Goal: Find specific page/section: Find specific page/section

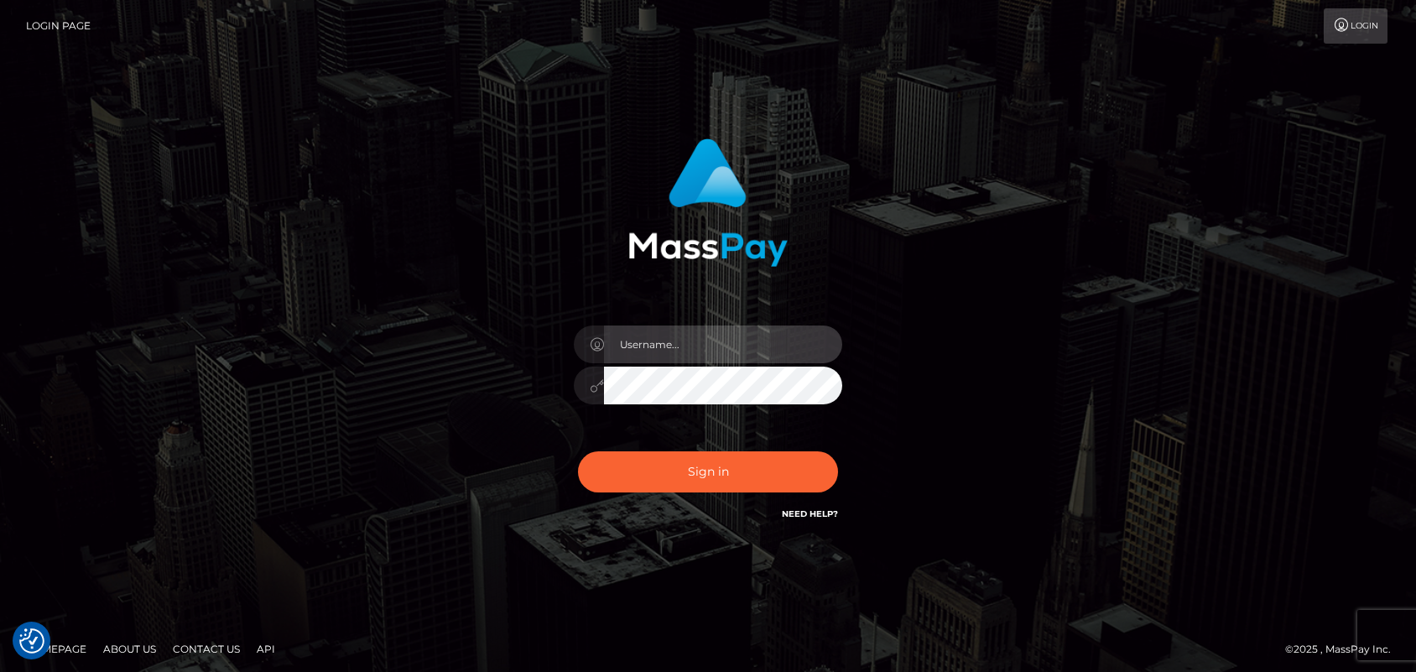
type input "[DOMAIN_NAME]"
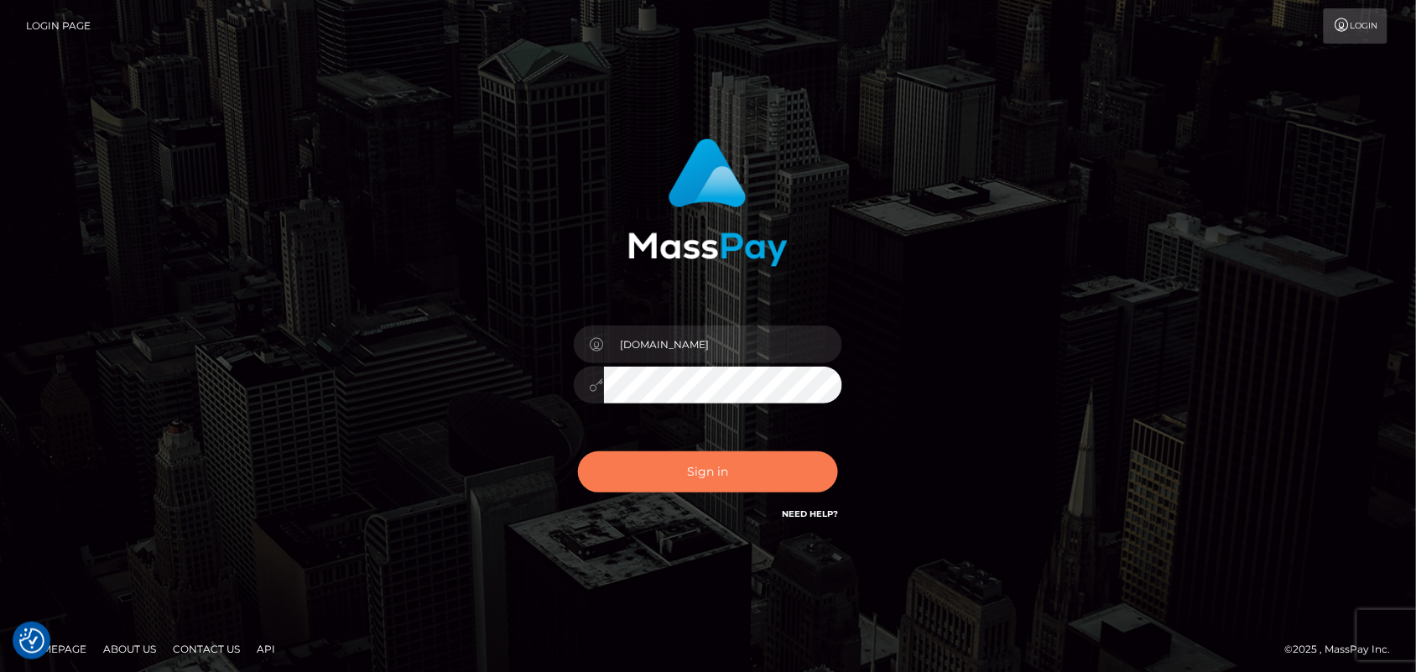
click at [715, 467] on button "Sign in" at bounding box center [708, 471] width 260 height 41
type input "Pk.es"
click at [790, 472] on button "Sign in" at bounding box center [708, 471] width 260 height 41
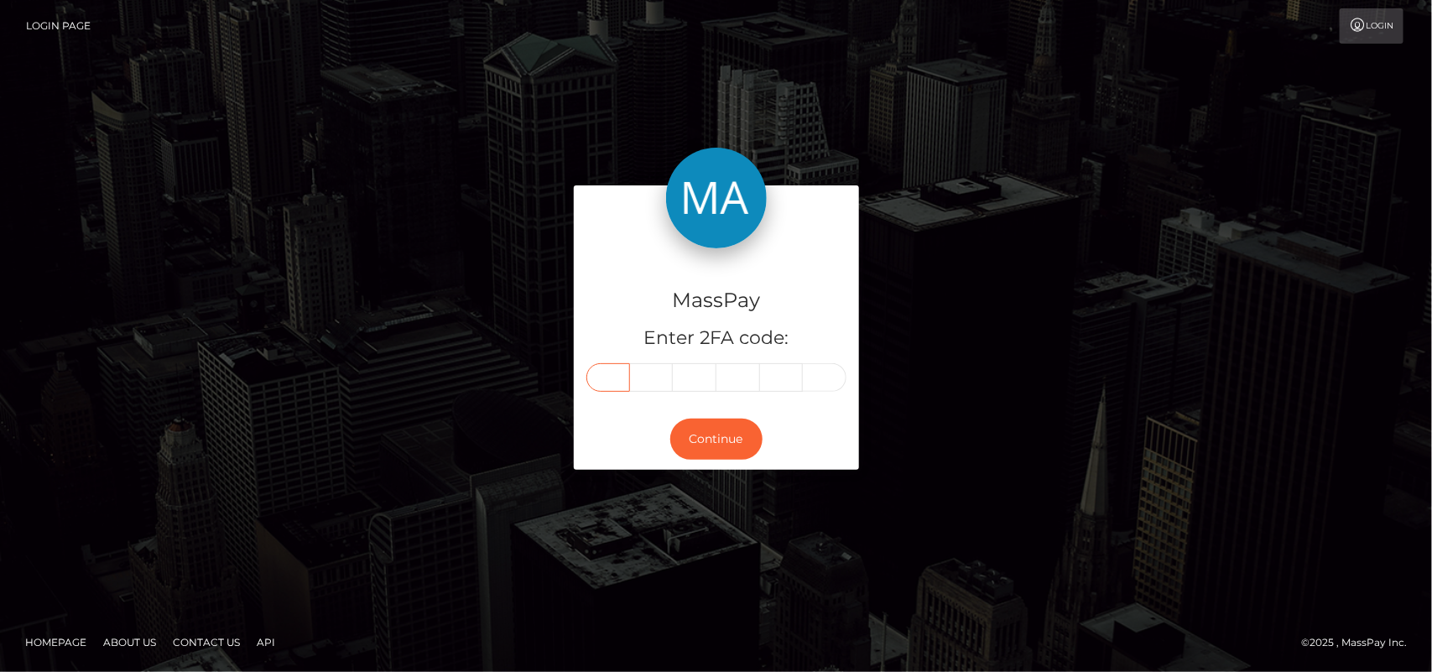
click at [602, 374] on input "text" at bounding box center [608, 377] width 44 height 29
type input "7"
type input "5"
type input "4"
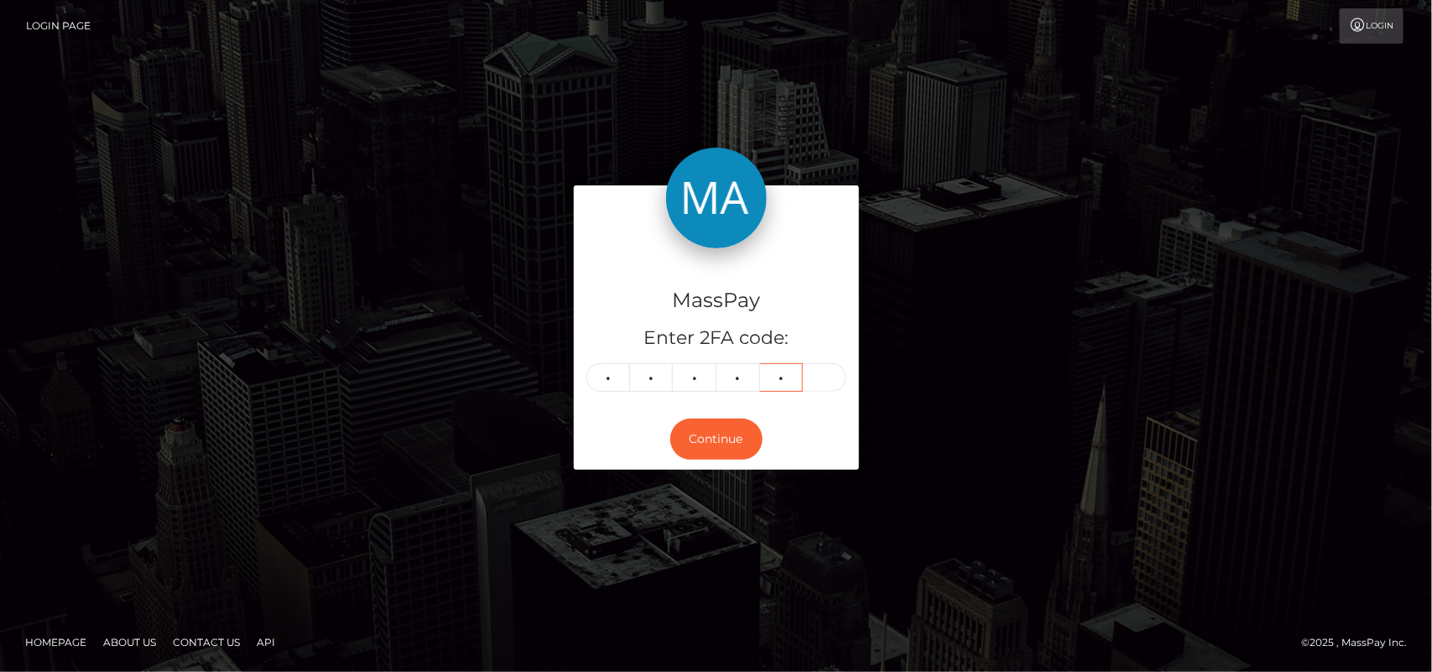
type input "7"
type input "4"
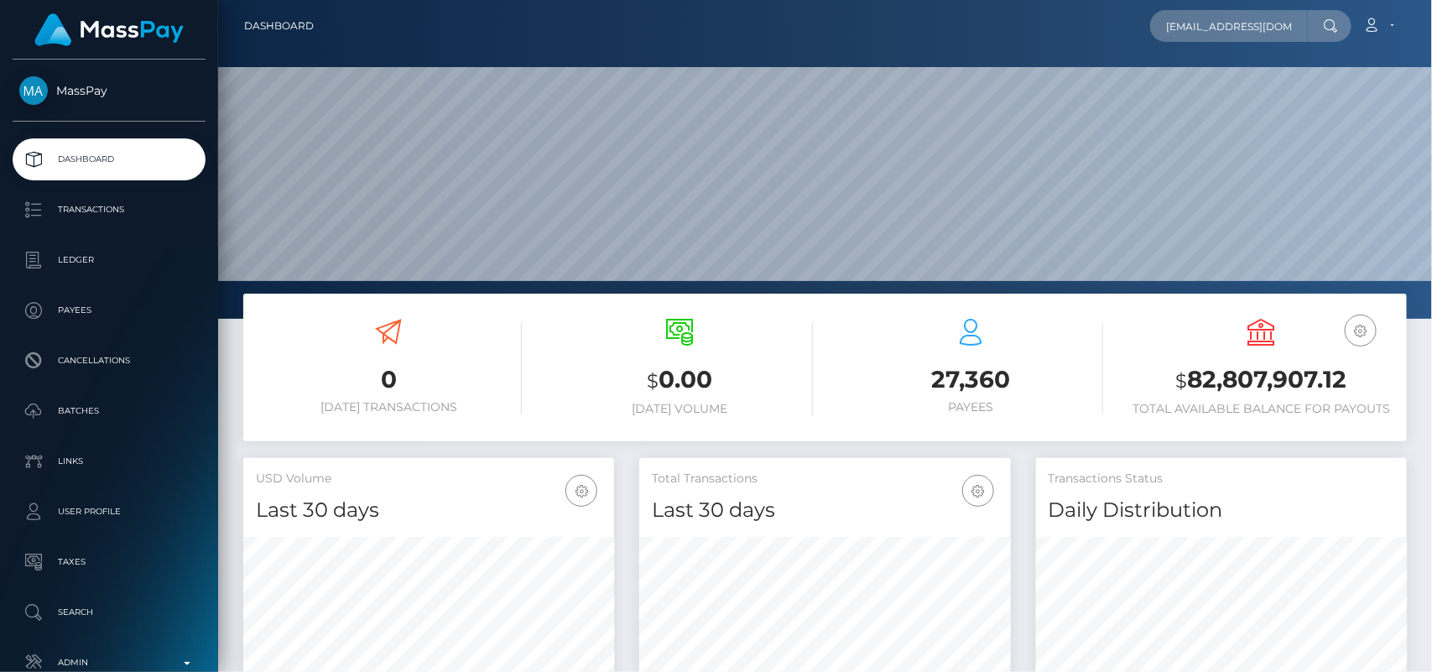
scroll to position [0, 3]
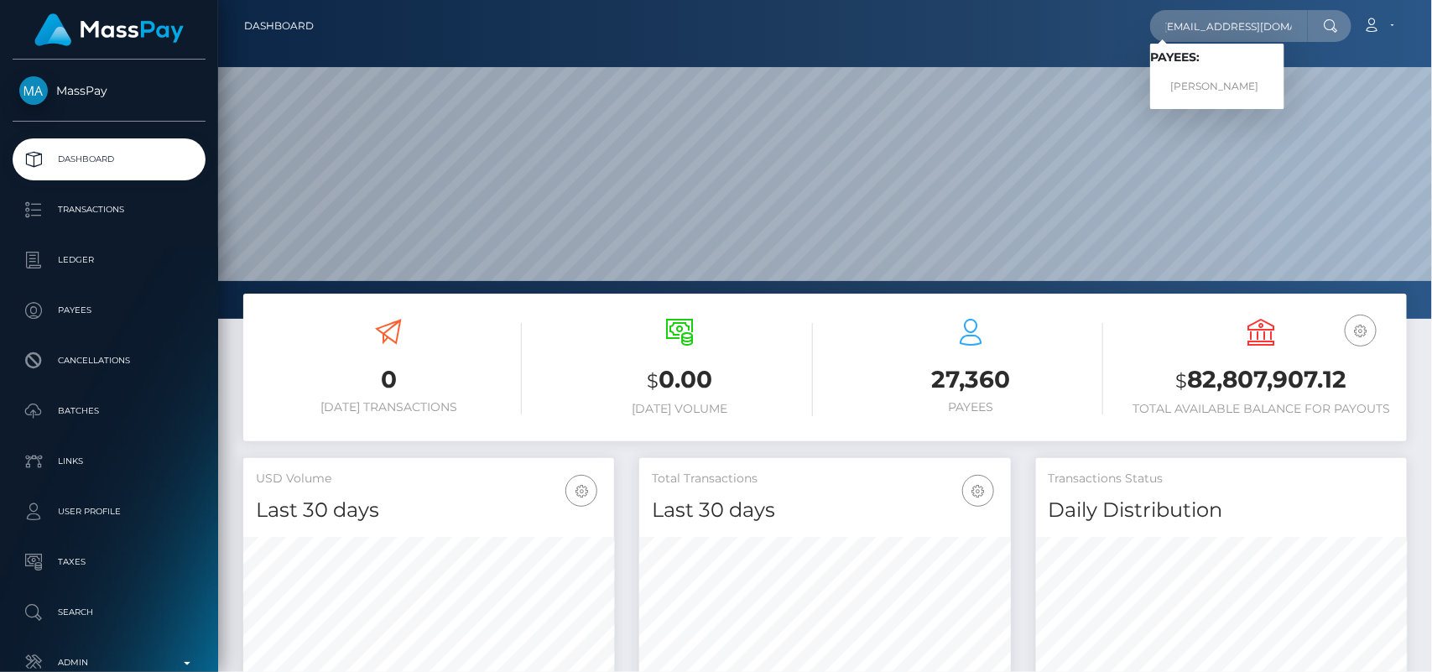
type input "[EMAIL_ADDRESS][DOMAIN_NAME]"
click at [1204, 101] on link "DIKSHA SHARMA" at bounding box center [1217, 86] width 134 height 31
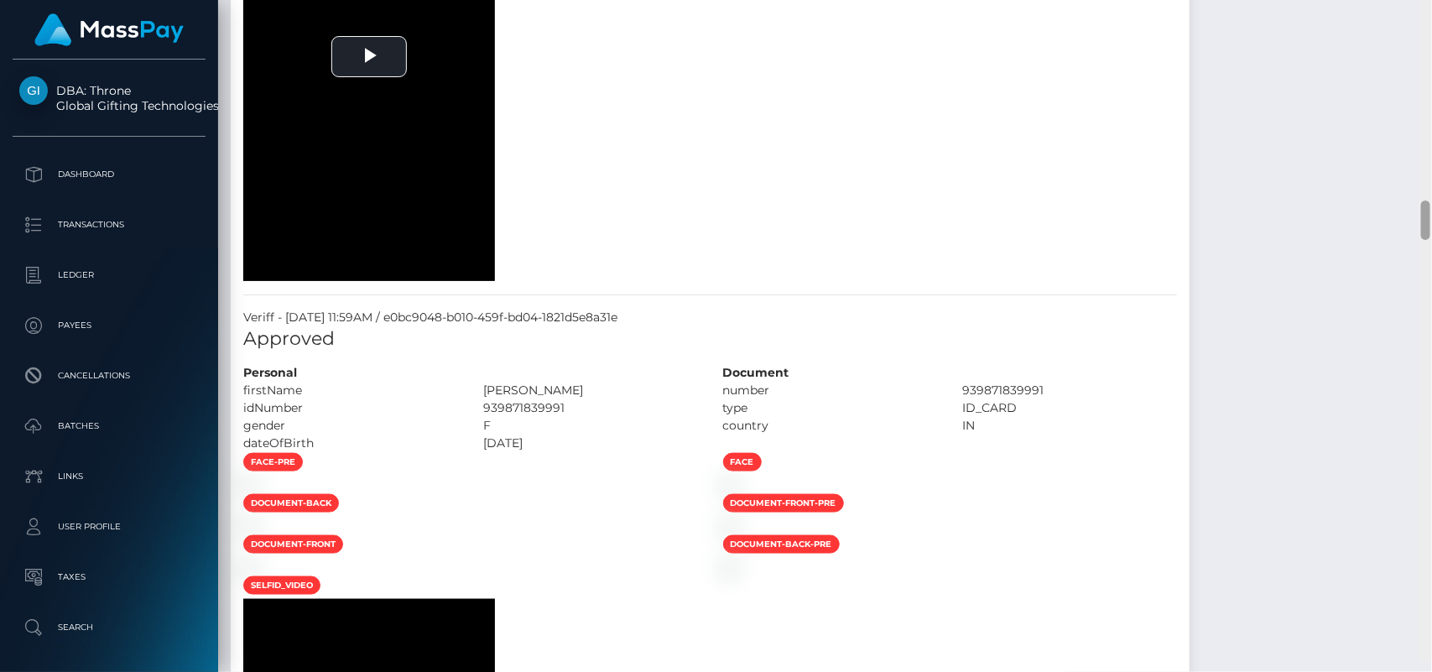
scroll to position [3579, 0]
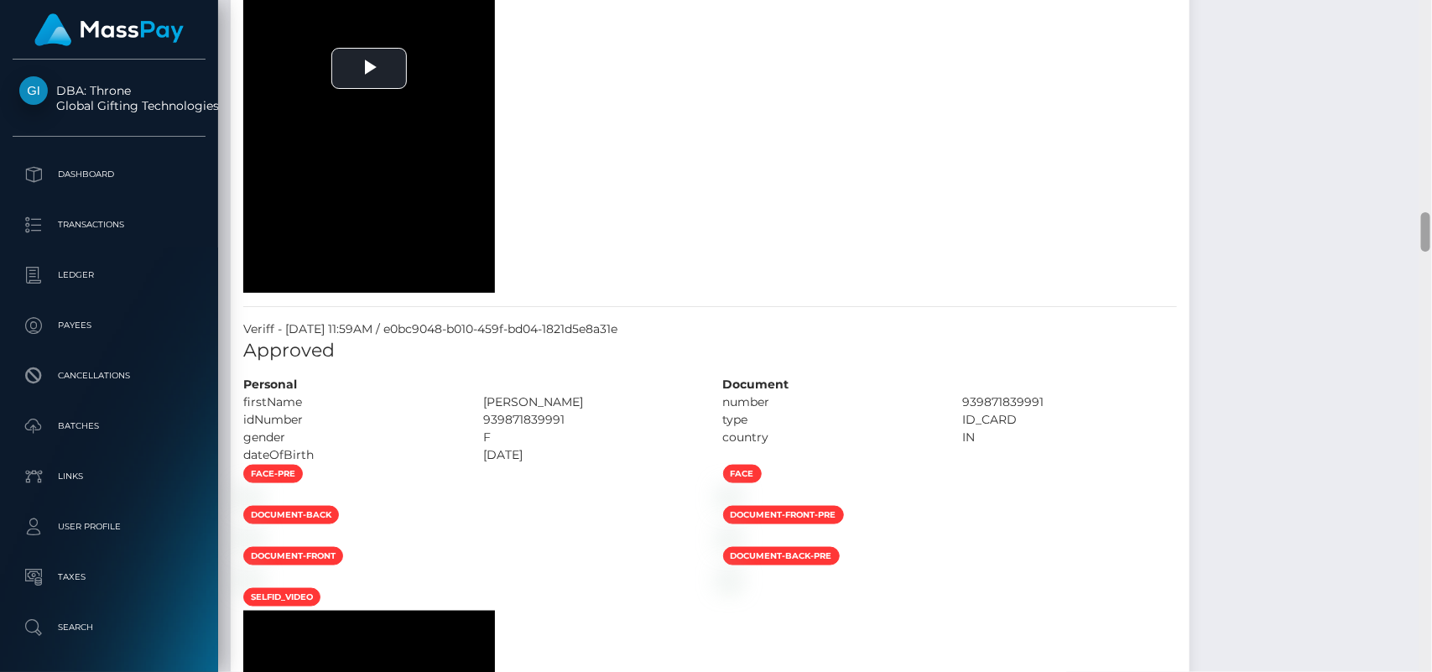
drag, startPoint x: 1426, startPoint y: 55, endPoint x: 1414, endPoint y: 291, distance: 236.9
click at [1414, 291] on div "Customer Profile Loading... Loading..." at bounding box center [825, 336] width 1214 height 672
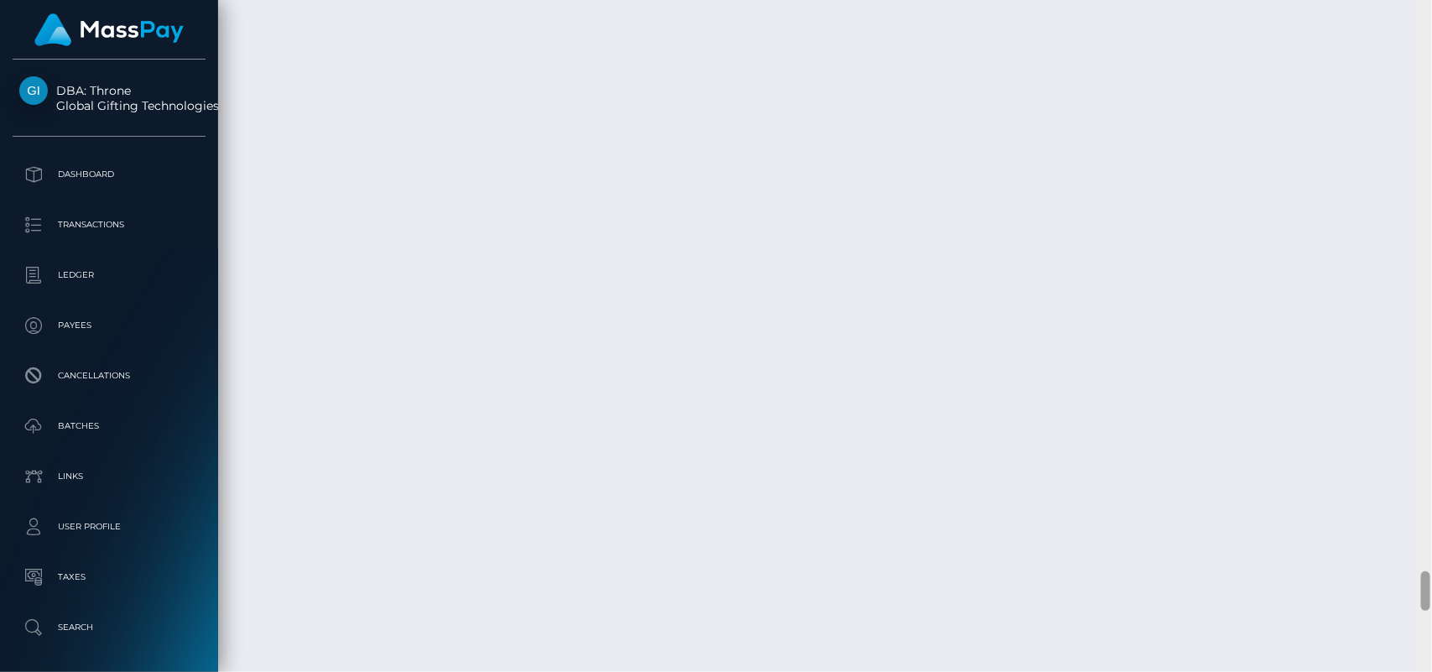
scroll to position [9556, 0]
drag, startPoint x: 1420, startPoint y: 224, endPoint x: 1427, endPoint y: 580, distance: 355.8
click at [1427, 580] on div at bounding box center [1425, 587] width 9 height 39
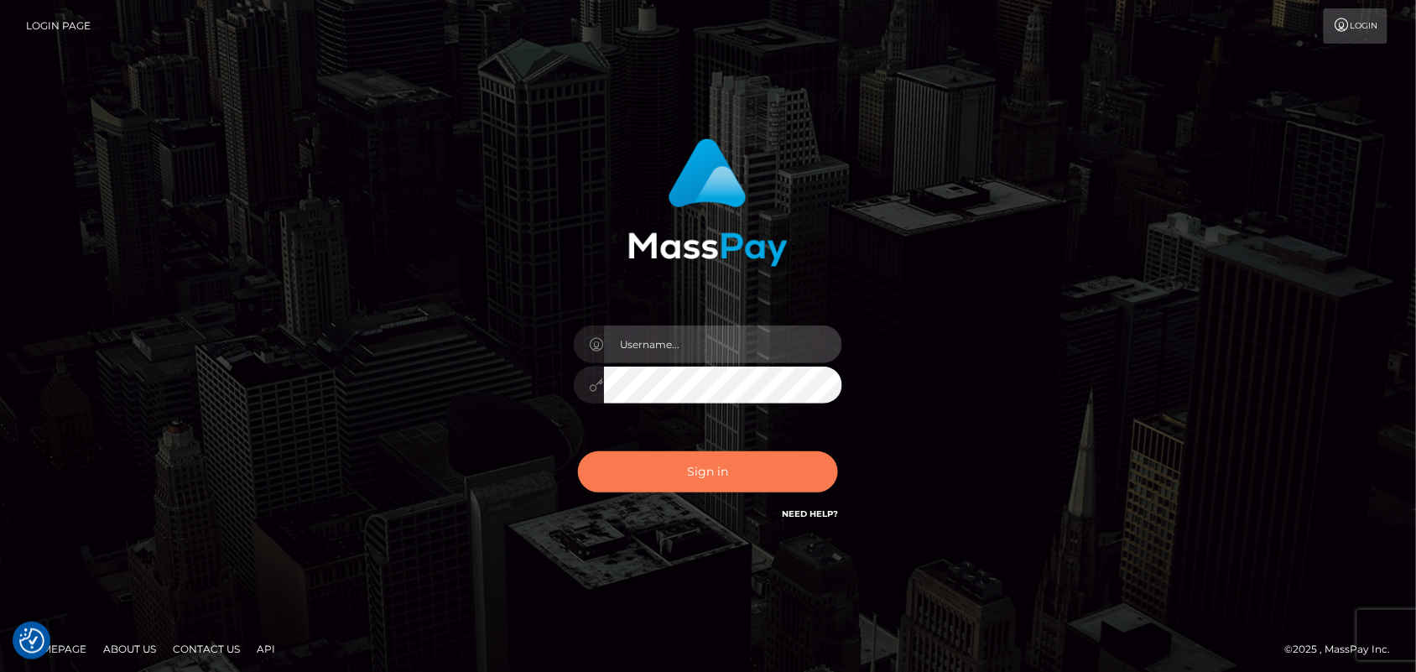
type input "[DOMAIN_NAME]"
click at [711, 485] on button "Sign in" at bounding box center [708, 471] width 260 height 41
type input "[DOMAIN_NAME]"
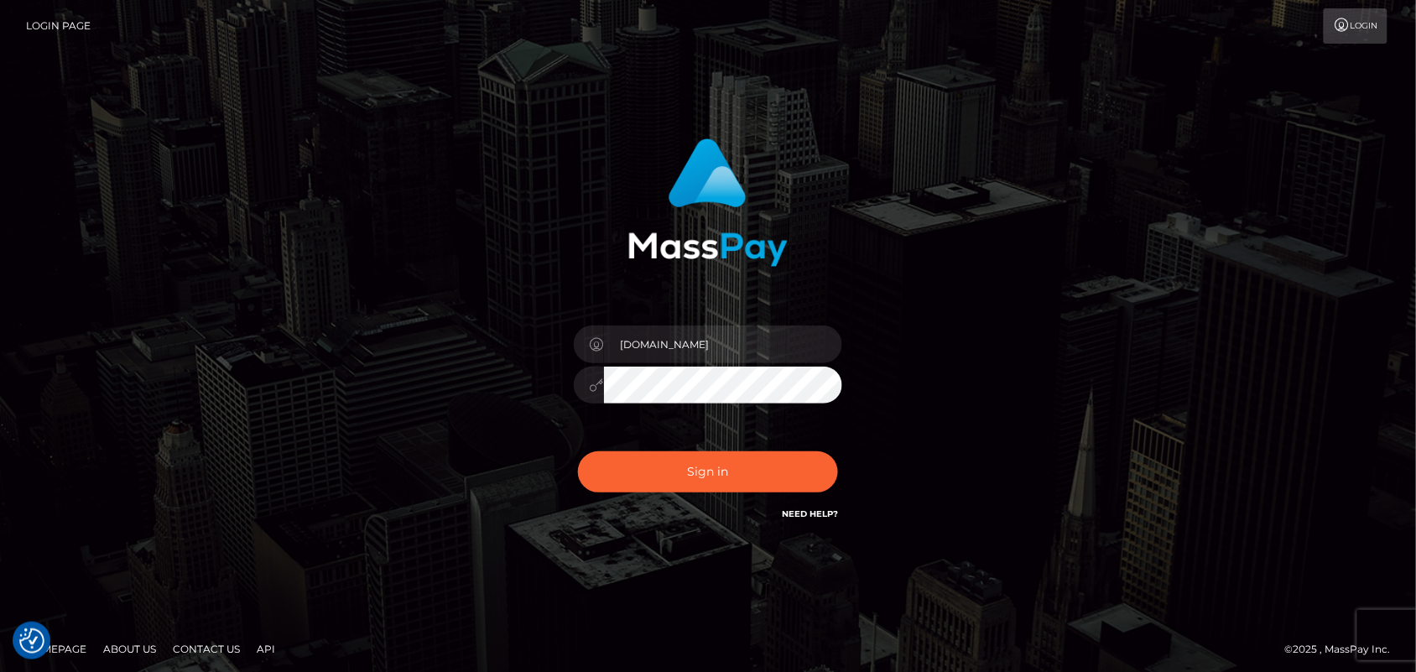
click at [730, 450] on div "Sign in Need Help?" at bounding box center [708, 478] width 294 height 75
click at [718, 460] on button "Sign in" at bounding box center [708, 471] width 260 height 41
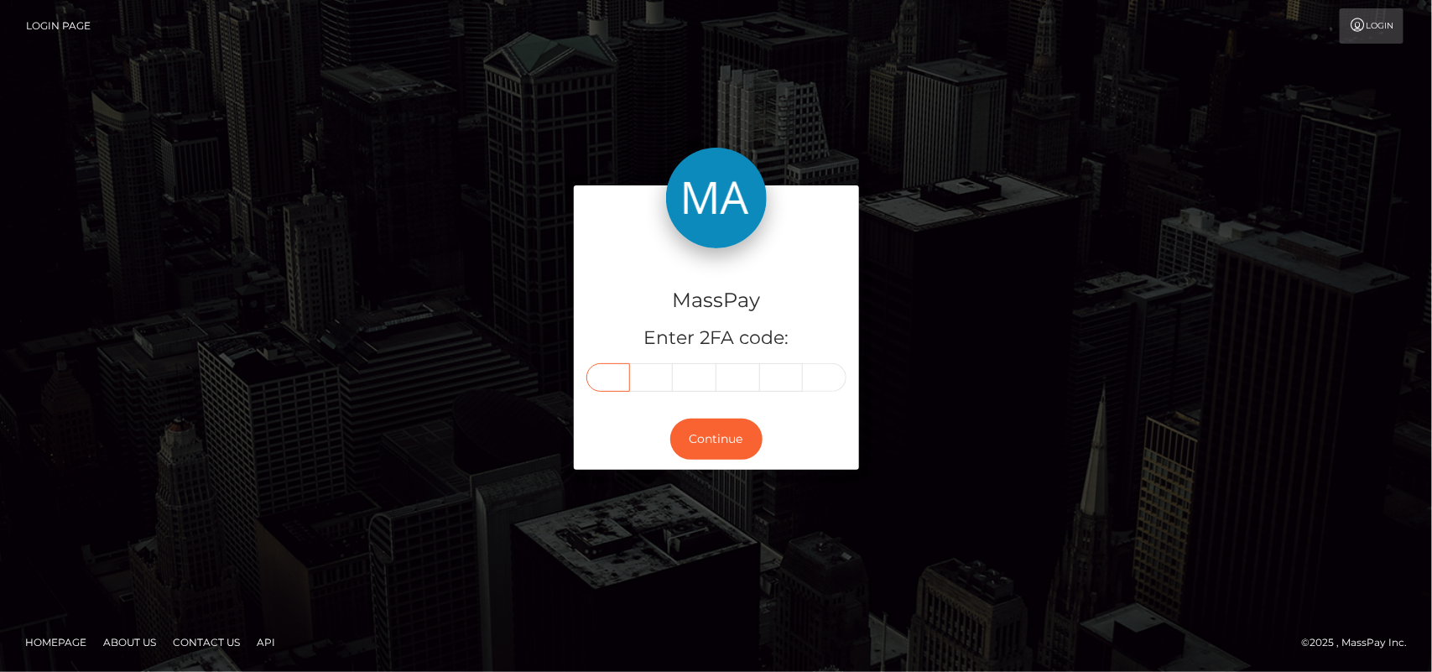
click at [611, 380] on input "text" at bounding box center [608, 377] width 44 height 29
type input "5"
type input "3"
type input "1"
type input "3"
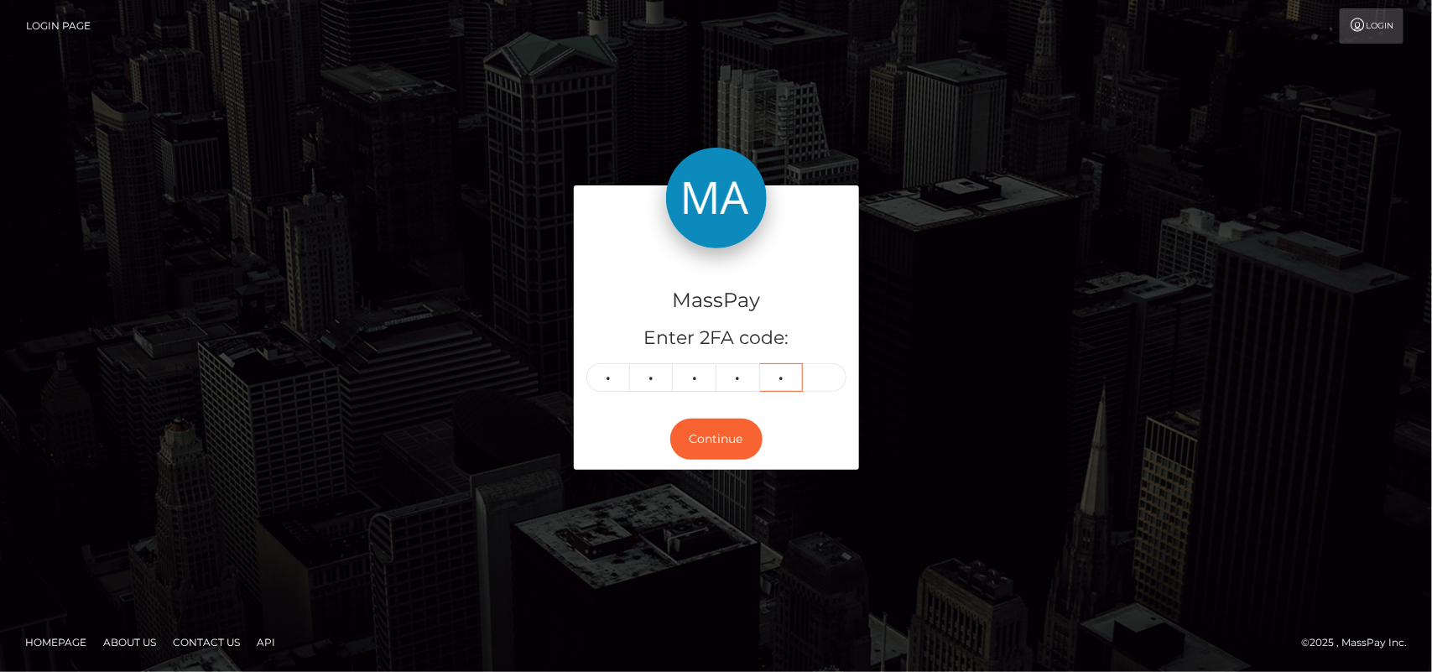
type input "7"
type input "8"
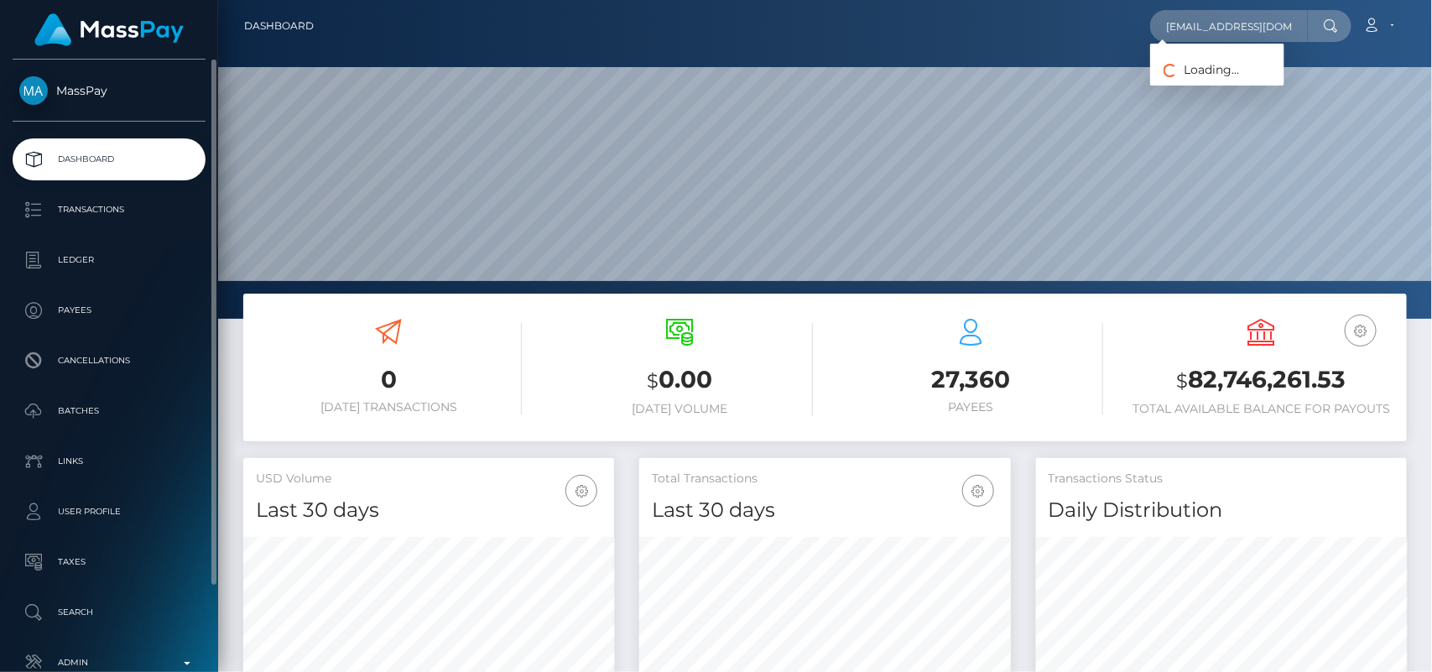
scroll to position [0, 6]
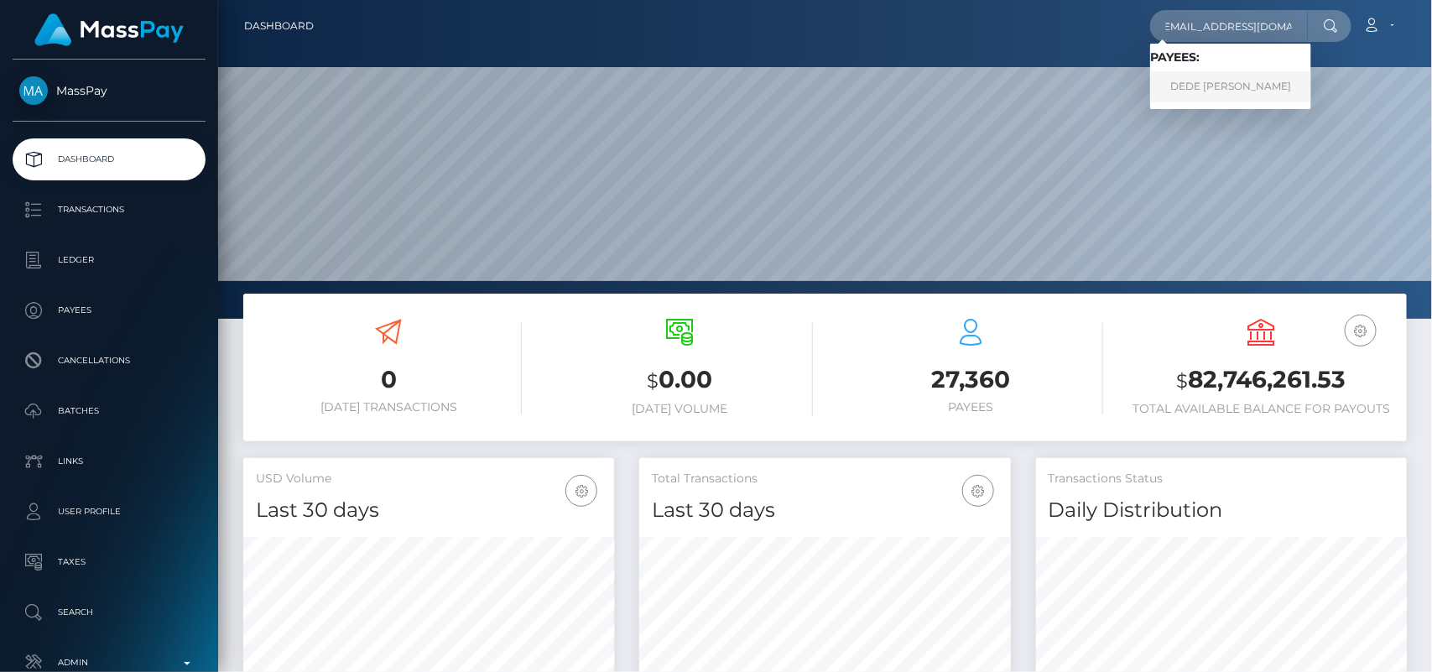
type input "sugarfilth369@gmail.com"
click at [1204, 77] on link "DEDE ARLENE GAUTIER" at bounding box center [1230, 86] width 161 height 31
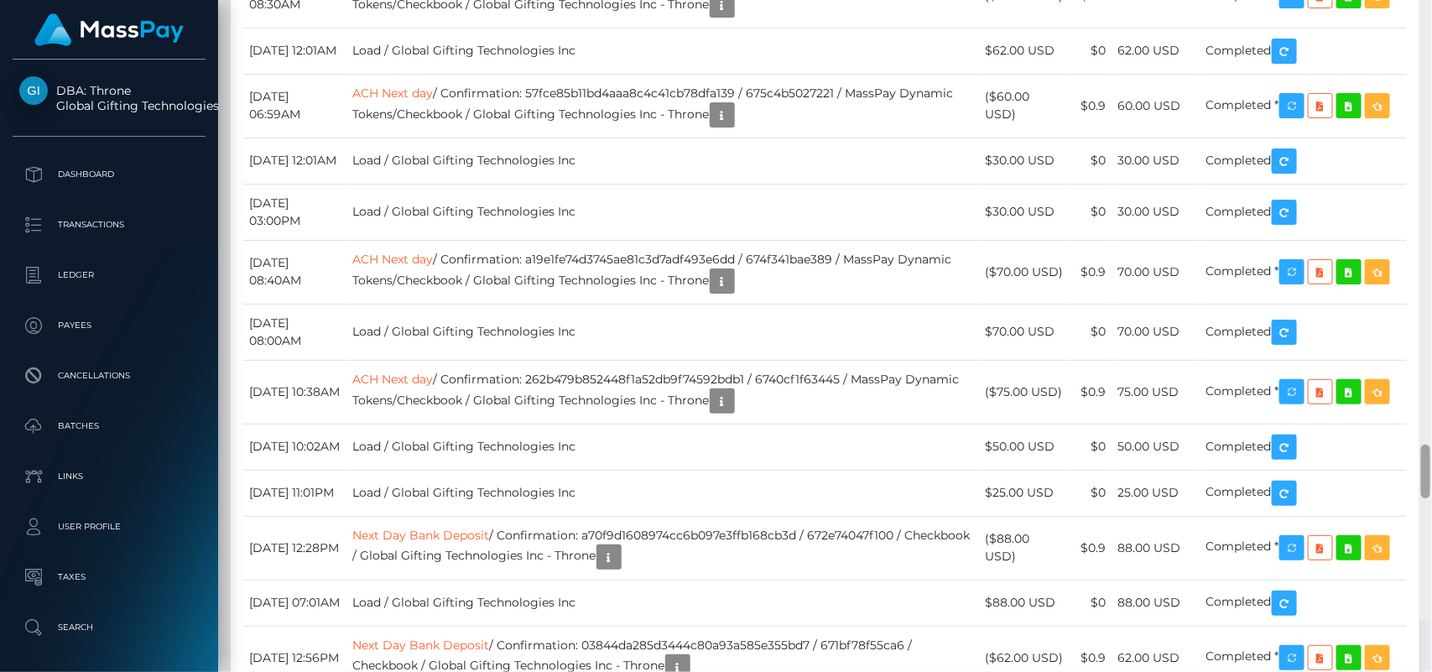
scroll to position [6223, 0]
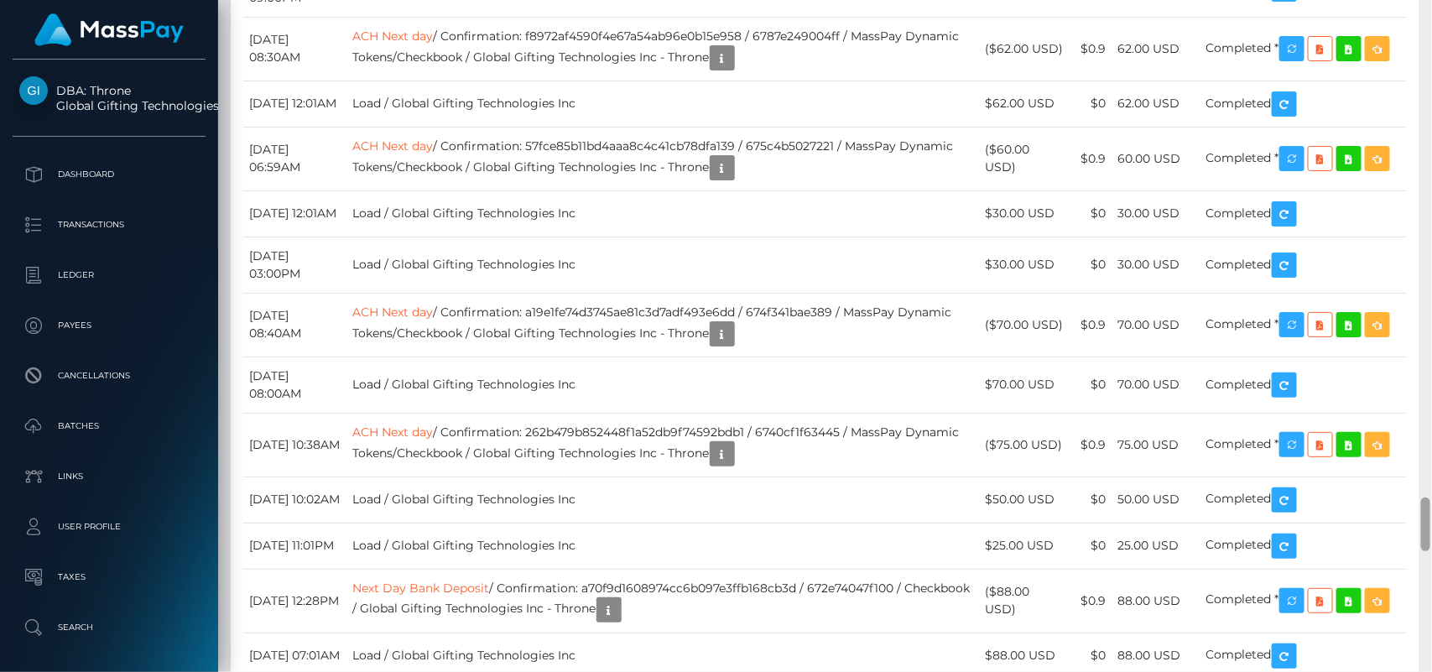
drag, startPoint x: 1427, startPoint y: 55, endPoint x: 1426, endPoint y: 527, distance: 471.5
click at [1426, 527] on div at bounding box center [1425, 525] width 9 height 54
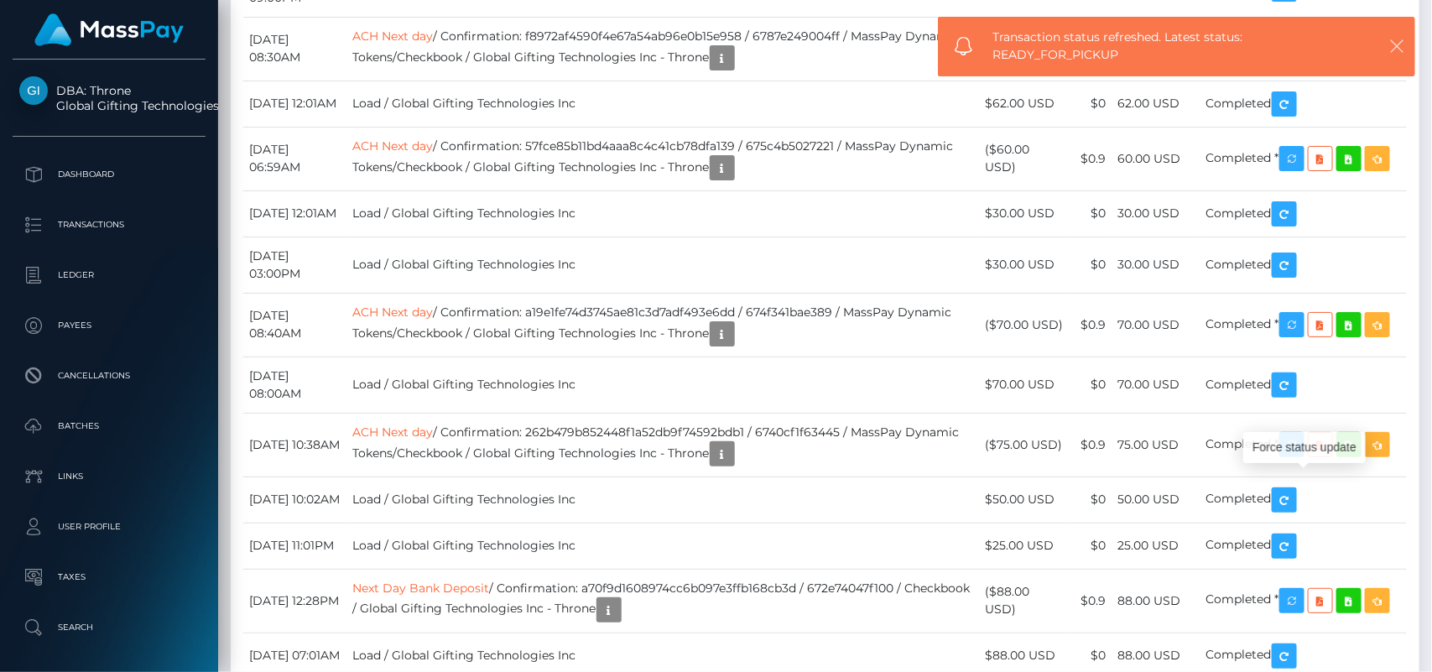
click at [1403, 51] on icon "button" at bounding box center [1397, 46] width 17 height 17
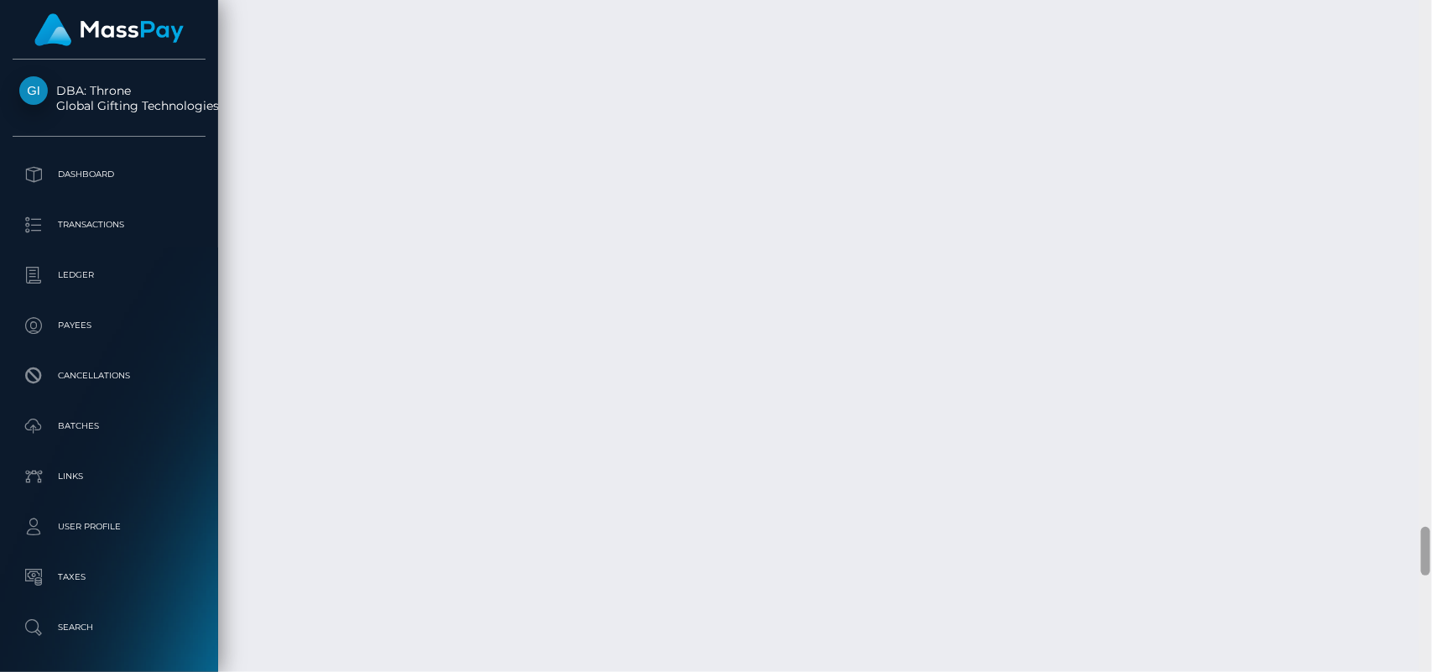
scroll to position [7283, 0]
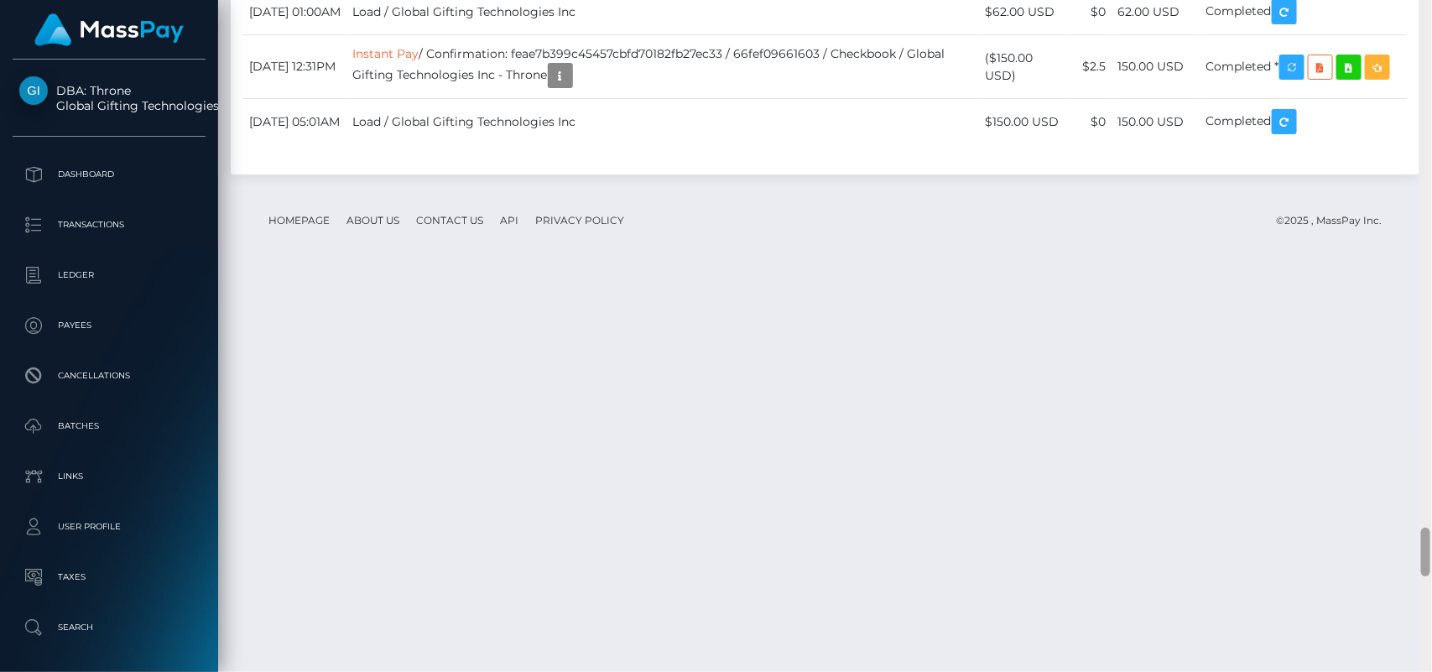
drag, startPoint x: 1428, startPoint y: 508, endPoint x: 1431, endPoint y: 592, distance: 84.8
click at [1431, 592] on div at bounding box center [1426, 336] width 13 height 673
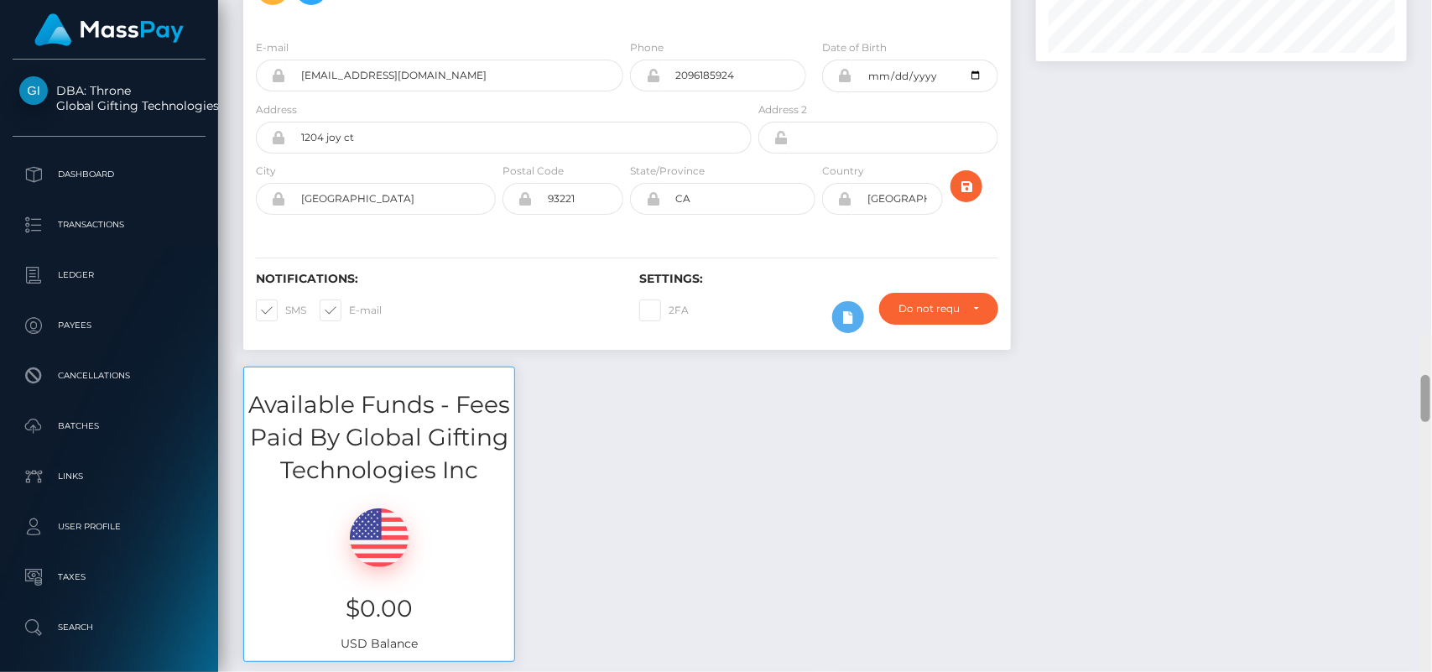
scroll to position [0, 0]
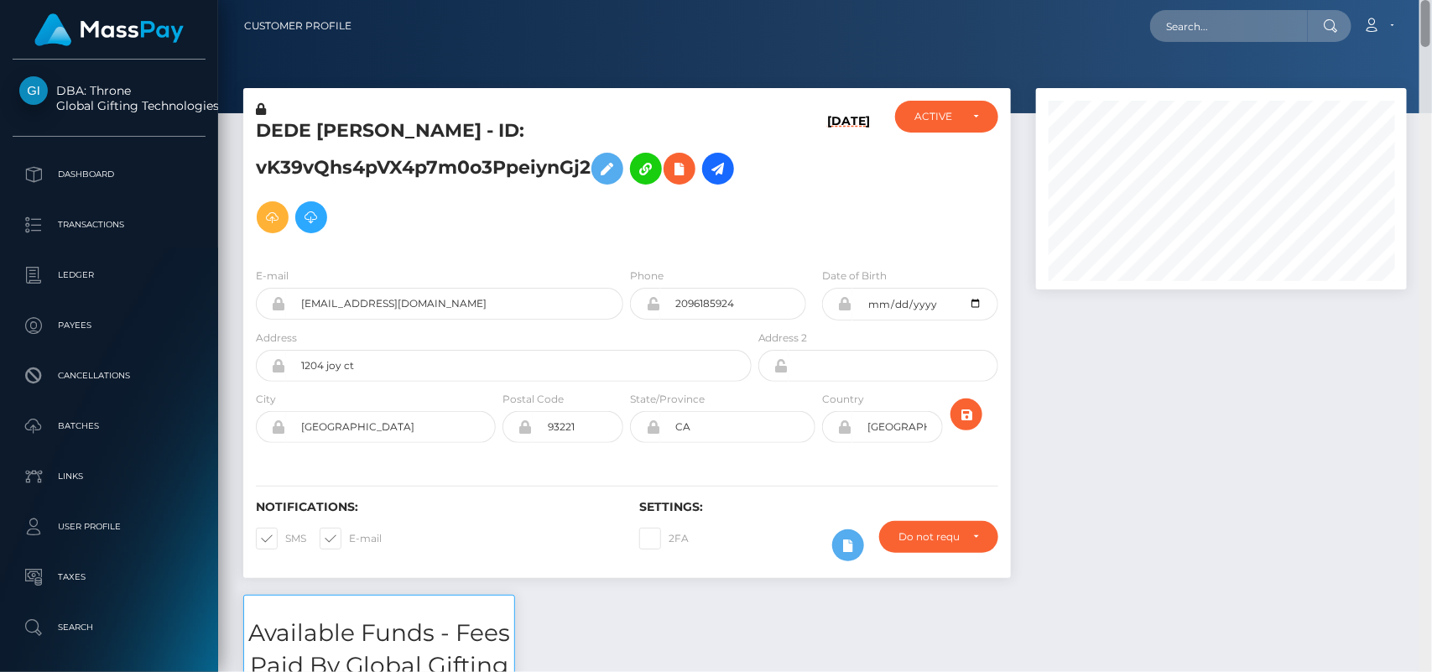
drag, startPoint x: 1425, startPoint y: 552, endPoint x: 1328, endPoint y: -16, distance: 576.2
click at [1328, 0] on html "DBA: Throne Global Gifting Technologies Inc Dashboard Transactions Ledger Payee…" at bounding box center [716, 336] width 1432 height 672
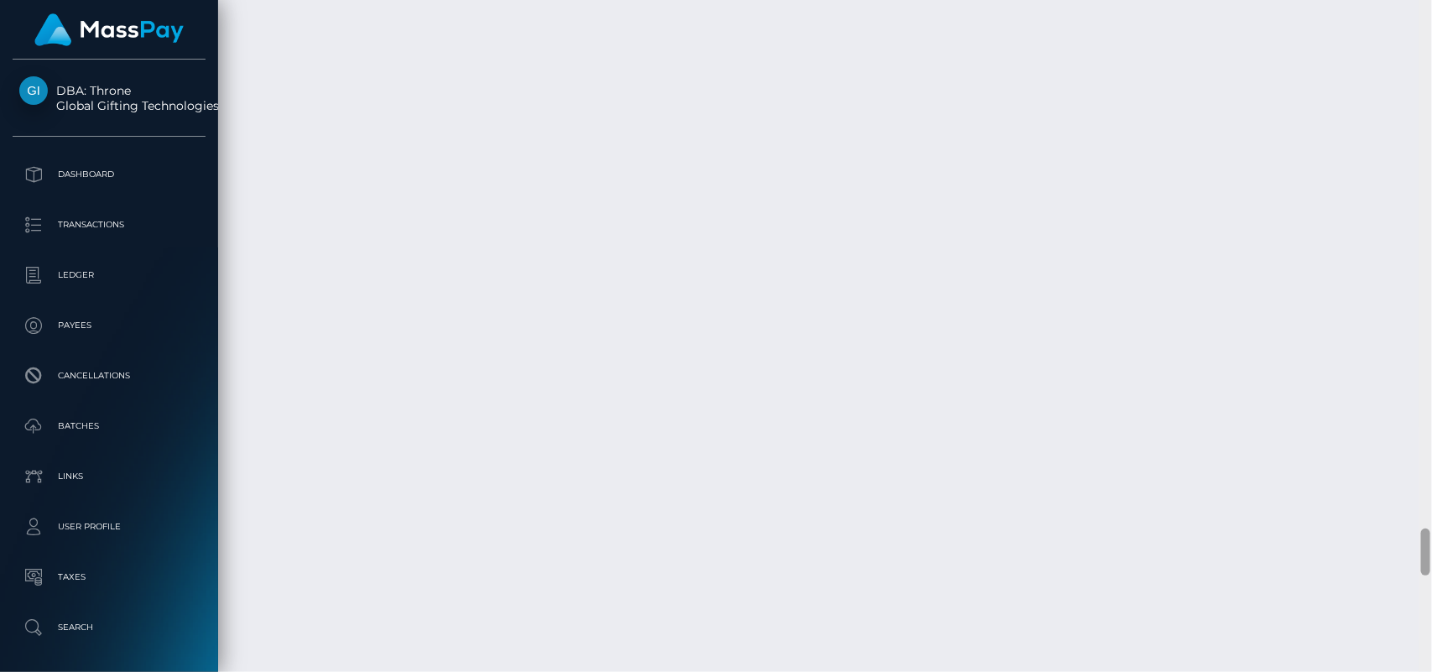
scroll to position [7541, 0]
drag, startPoint x: 1425, startPoint y: 44, endPoint x: 1423, endPoint y: 550, distance: 505.1
click at [1423, 550] on div at bounding box center [1425, 552] width 9 height 47
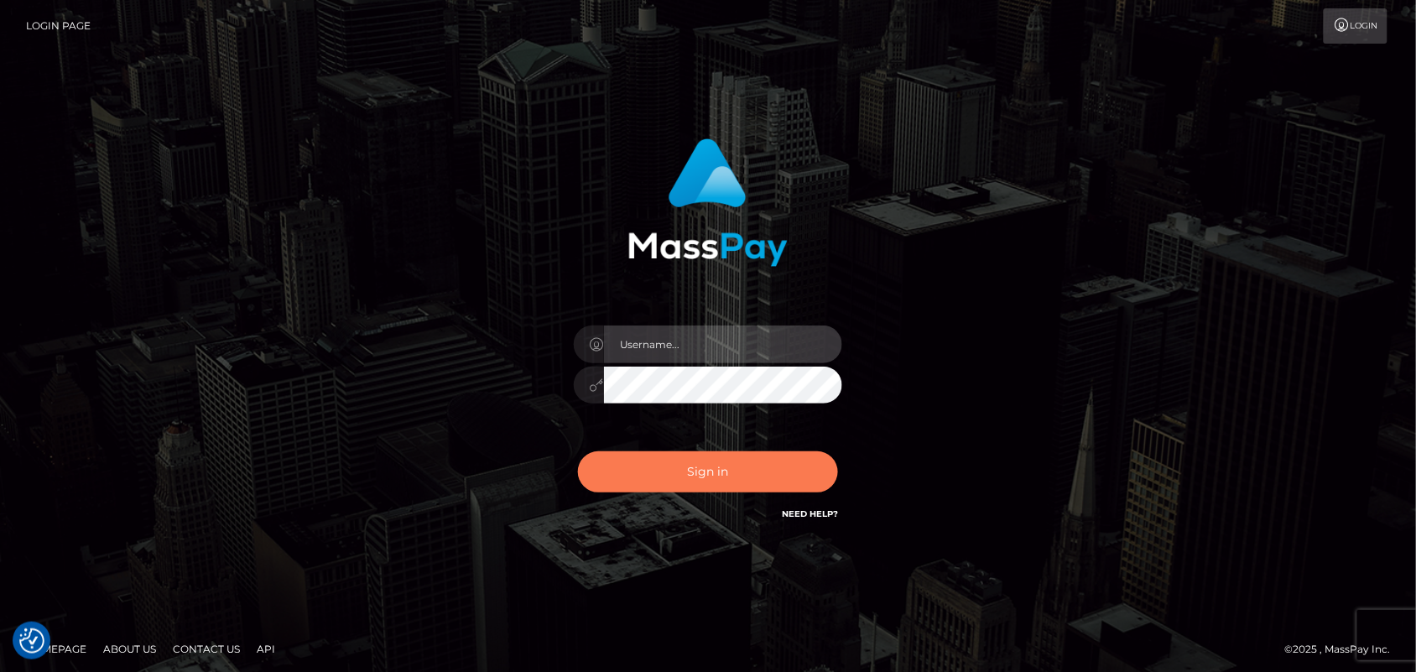
type input "[DOMAIN_NAME]"
click at [747, 461] on button "Sign in" at bounding box center [708, 471] width 260 height 41
type input "[DOMAIN_NAME]"
click at [722, 466] on button "Sign in" at bounding box center [708, 471] width 260 height 41
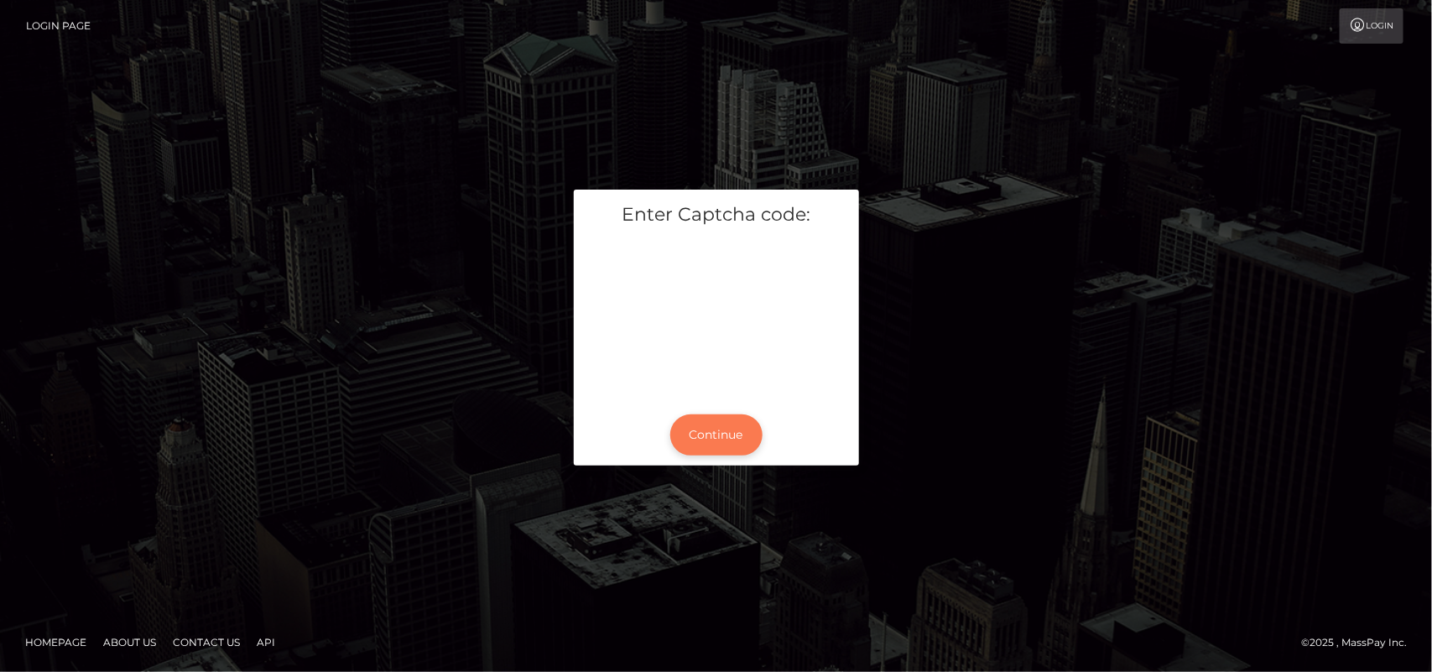
click at [715, 426] on button "Continue" at bounding box center [716, 434] width 92 height 41
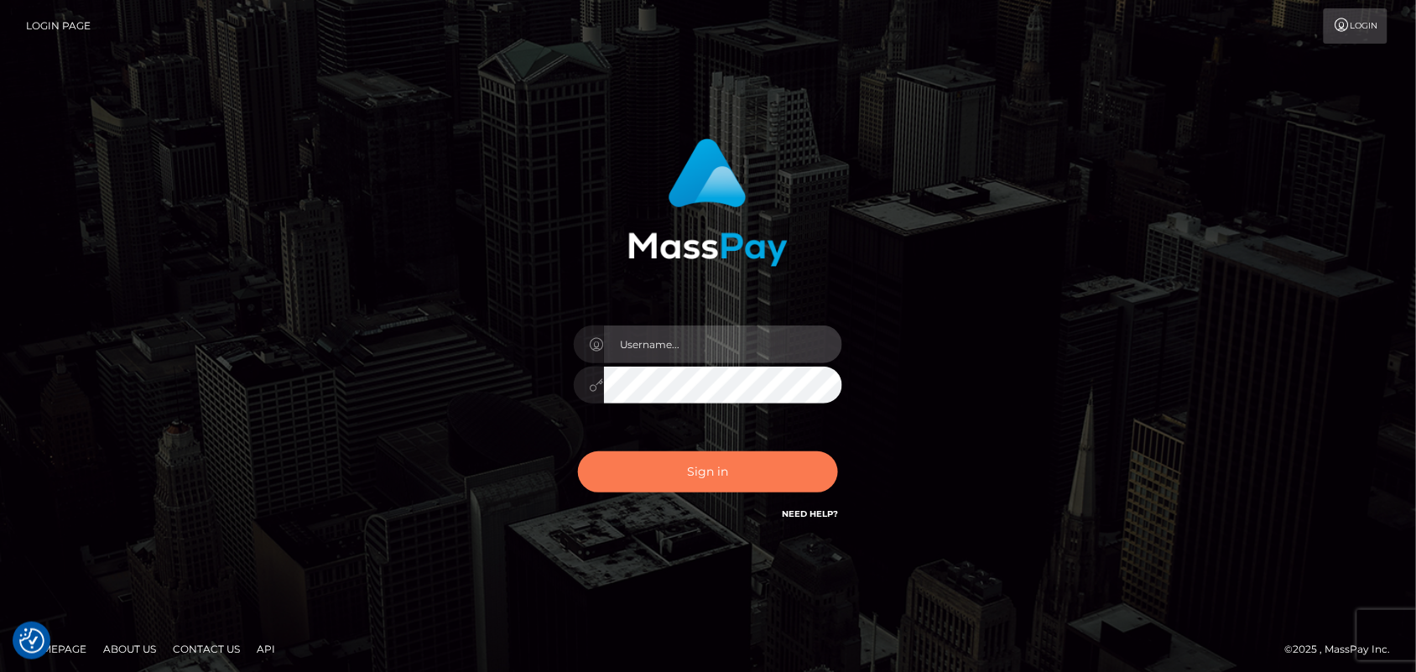
type input "Pk.es"
click at [701, 472] on button "Sign in" at bounding box center [708, 471] width 260 height 41
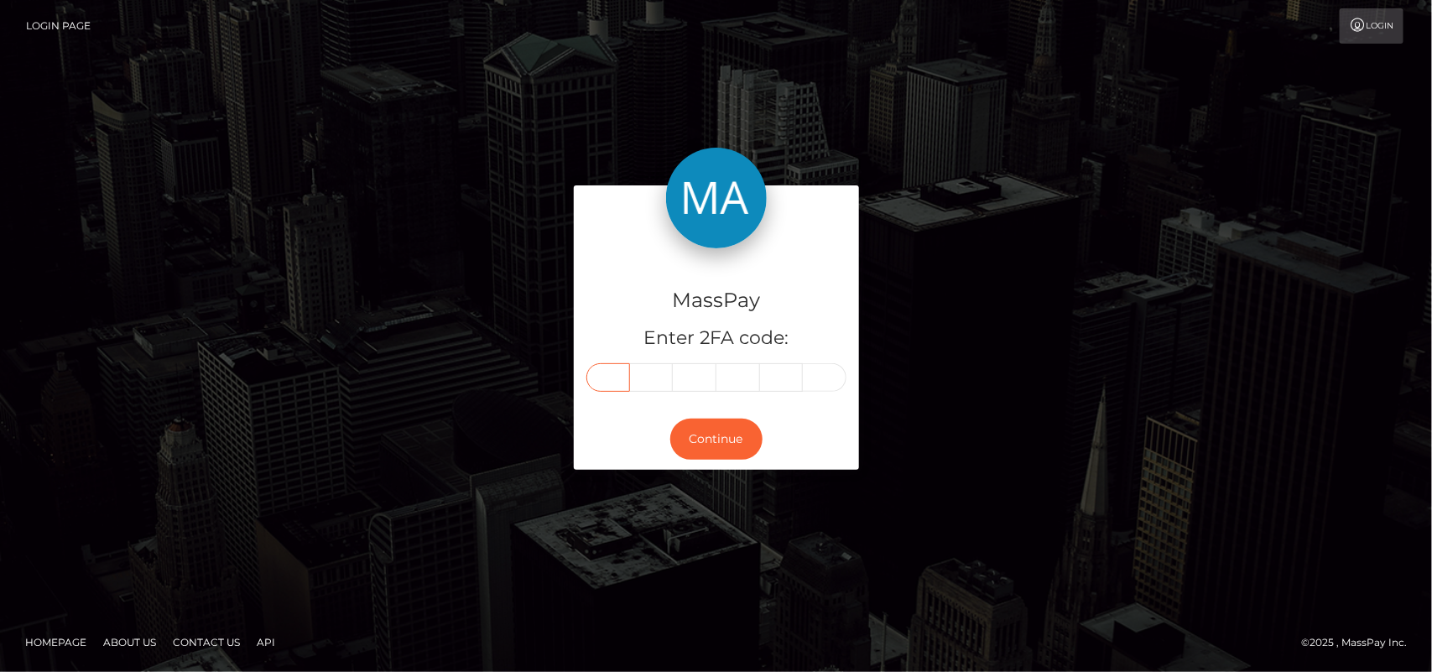
click at [617, 373] on input "text" at bounding box center [608, 377] width 44 height 29
type input "9"
type input "6"
type input "3"
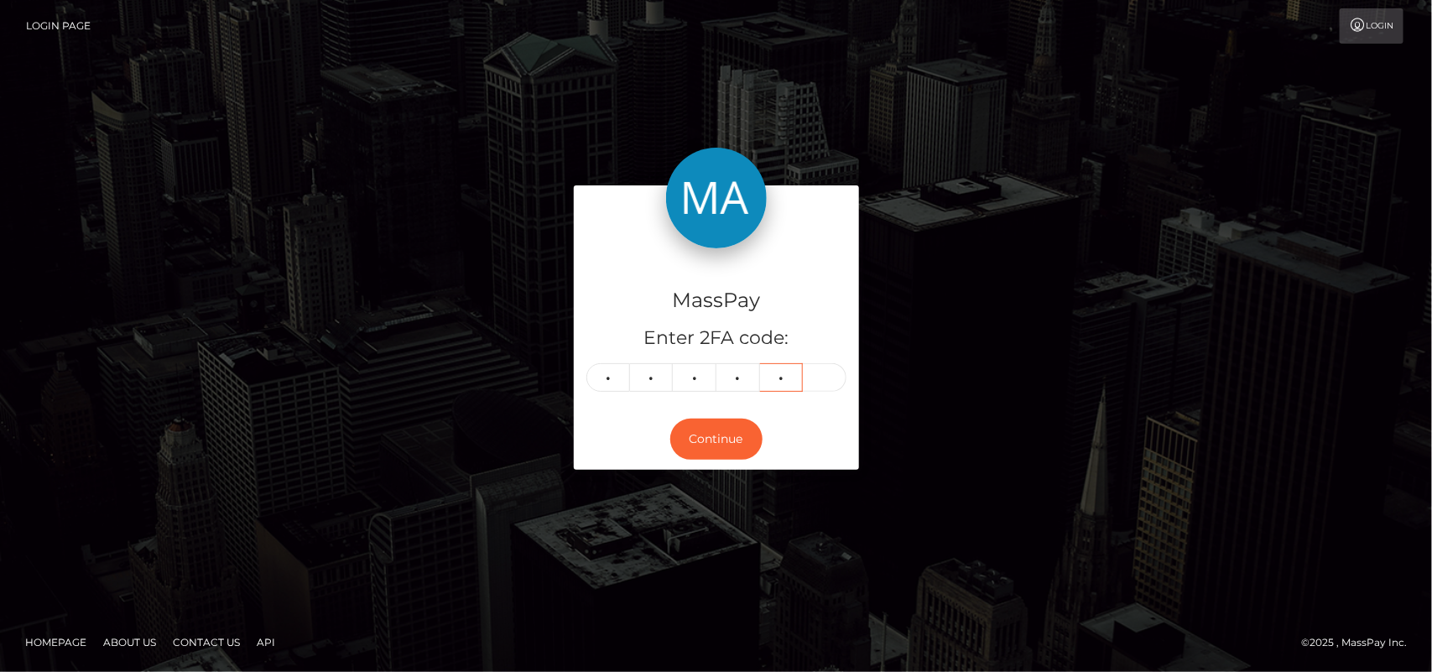
type input "6"
type input "0"
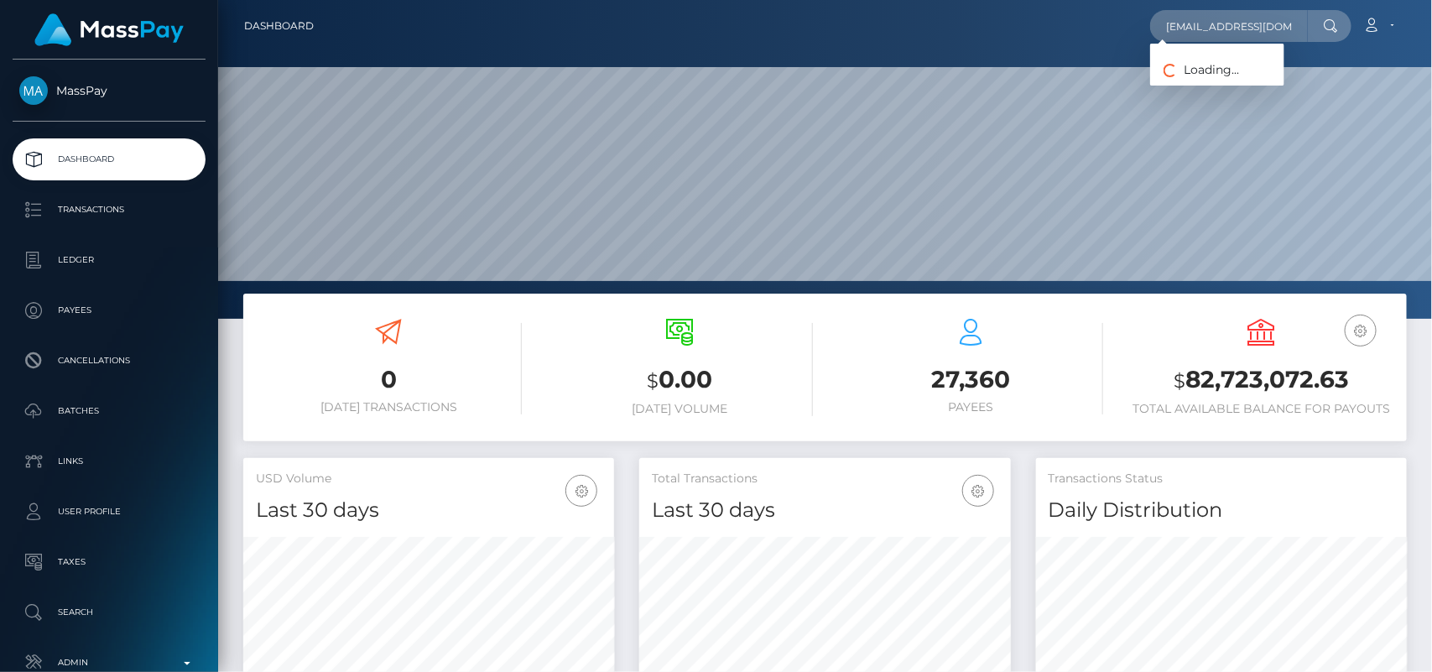
scroll to position [0, 3]
type input "[EMAIL_ADDRESS][DOMAIN_NAME]"
click at [1194, 76] on link "DIKSHA SHARMA" at bounding box center [1217, 86] width 134 height 31
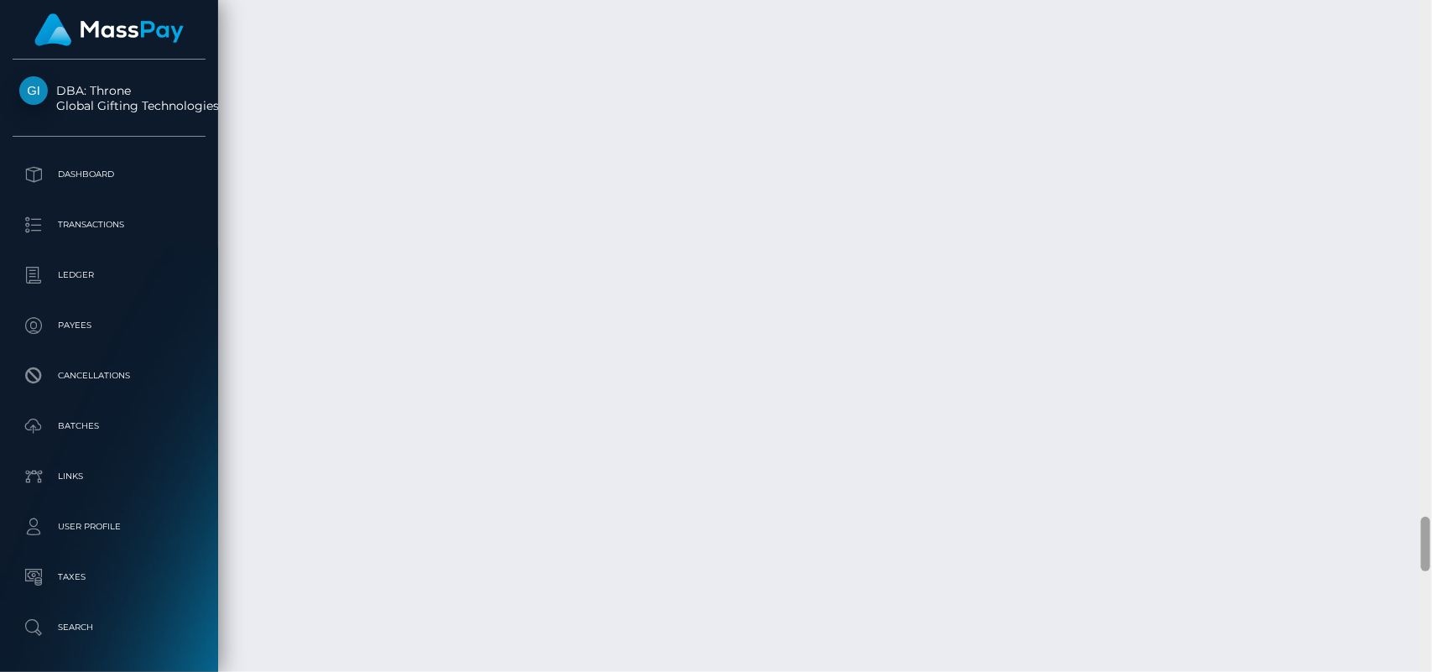
scroll to position [6492, 0]
drag, startPoint x: 1429, startPoint y: 57, endPoint x: 1431, endPoint y: 590, distance: 532.8
click at [1431, 590] on div at bounding box center [1426, 336] width 13 height 673
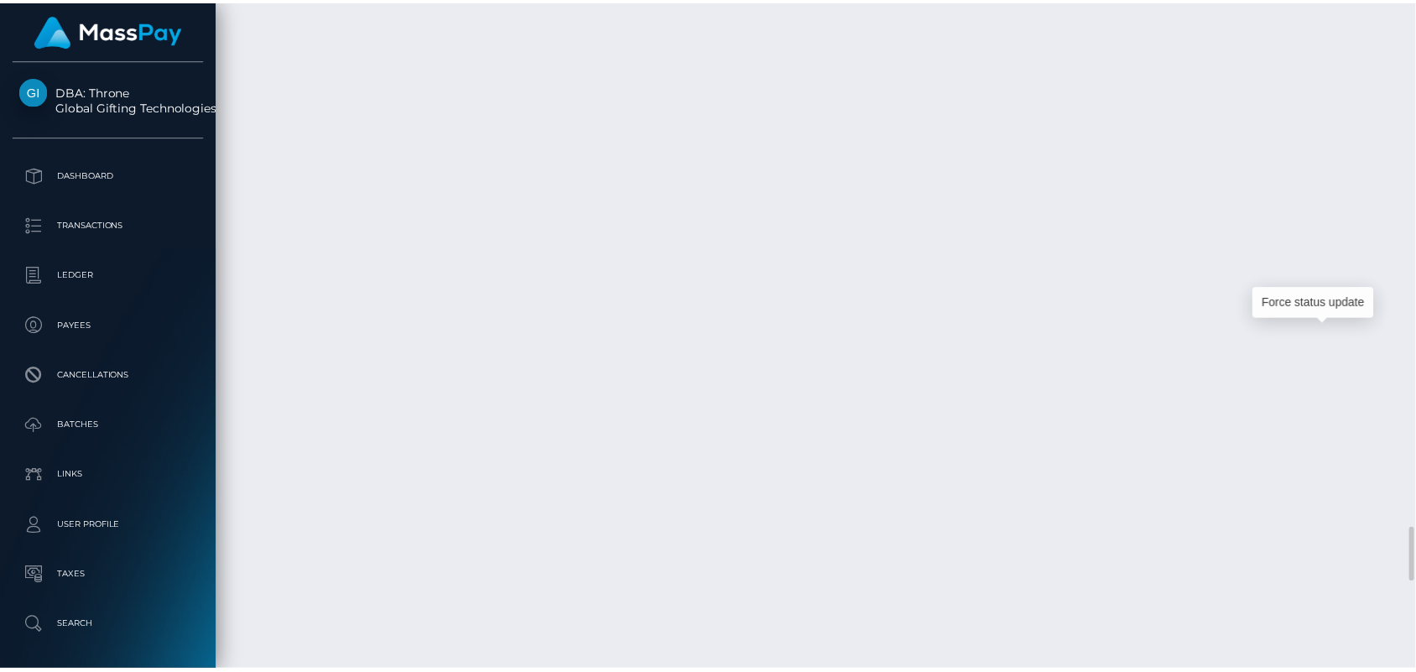
scroll to position [201, 371]
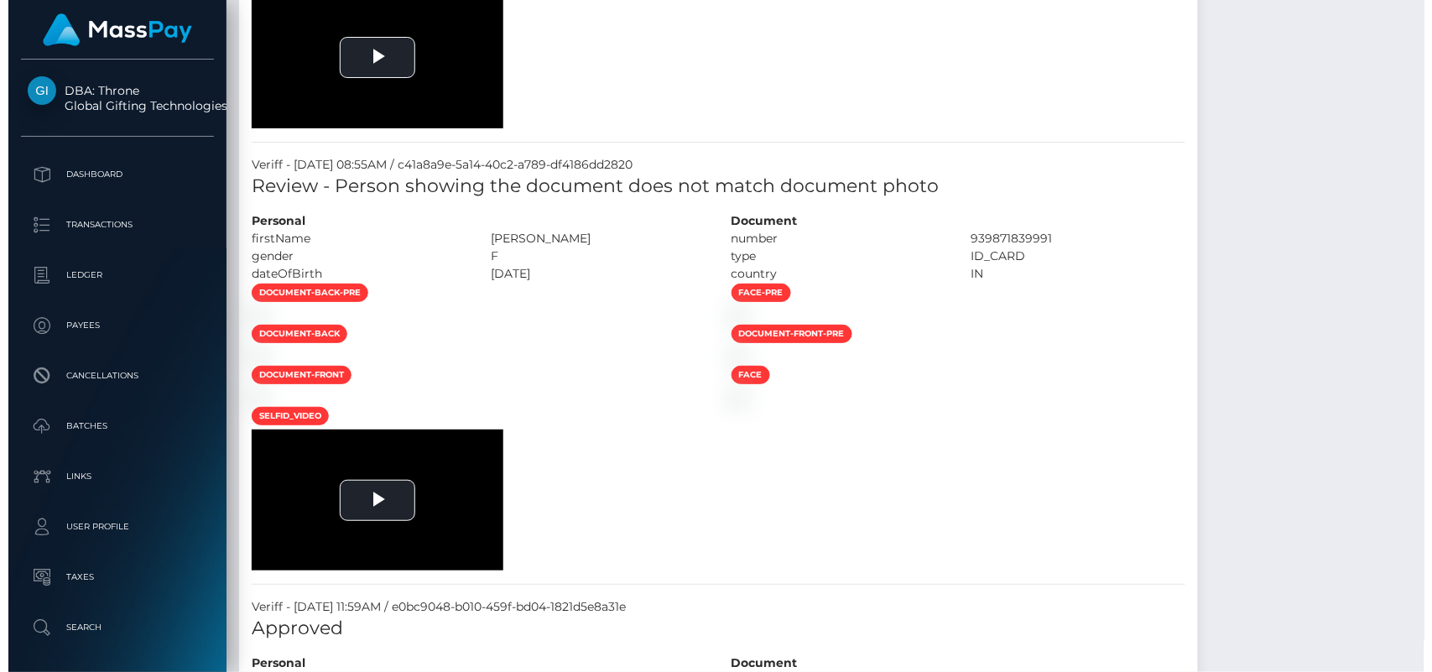
scroll to position [0, 0]
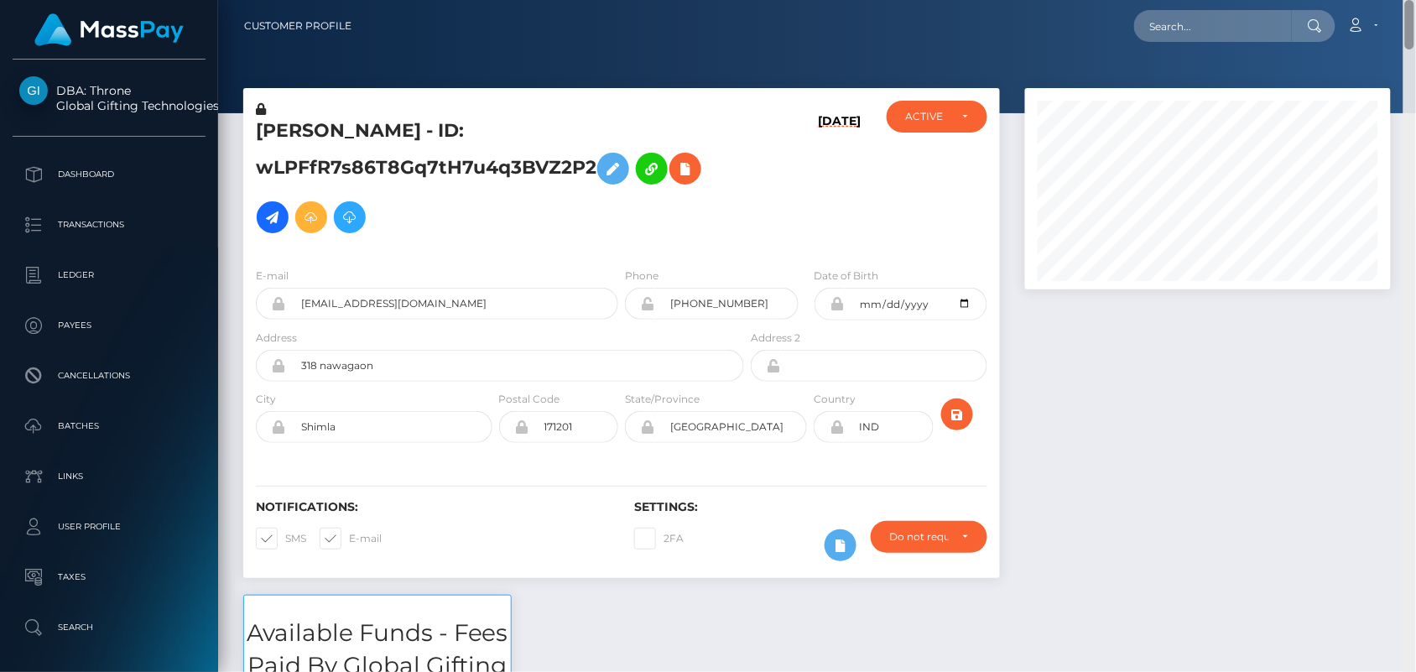
drag, startPoint x: 1410, startPoint y: 563, endPoint x: 1360, endPoint y: -10, distance: 575.3
click at [1360, 0] on html "DBA: Throne Global Gifting Technologies Inc Dashboard Transactions Ledger Payee…" at bounding box center [708, 336] width 1416 height 672
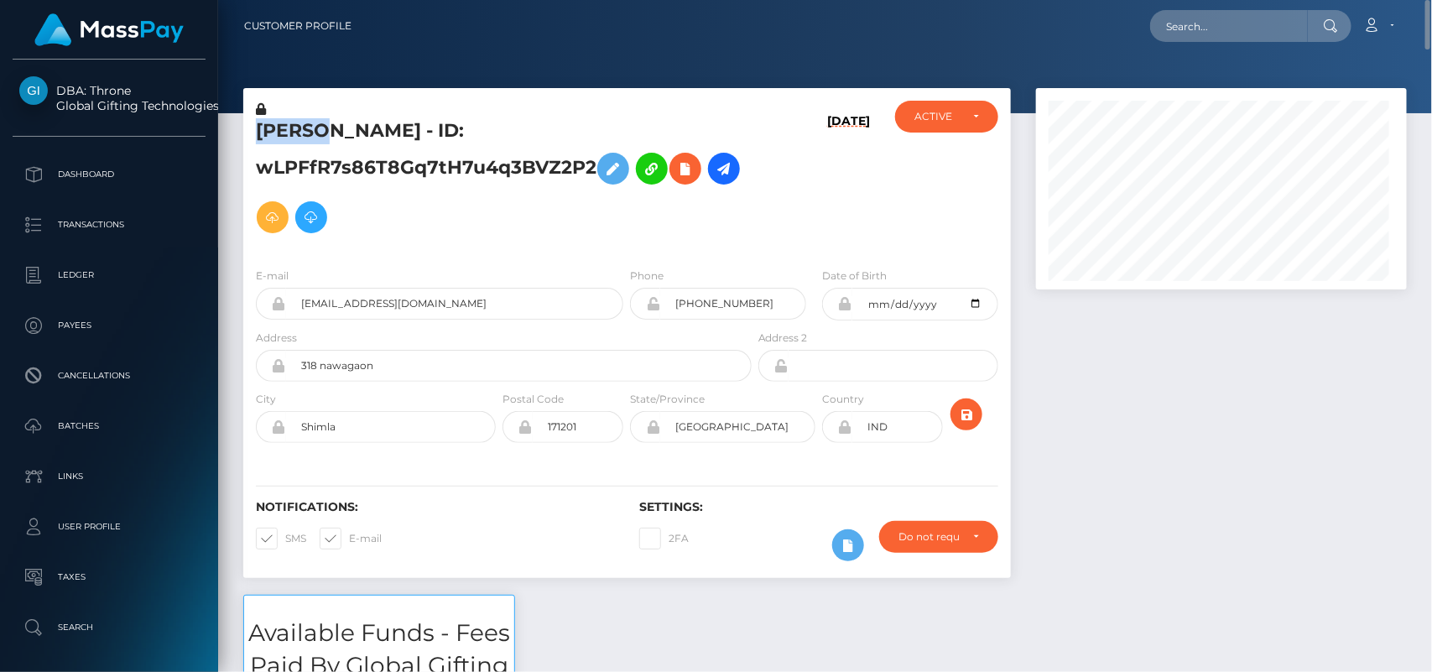
scroll to position [201, 371]
drag, startPoint x: 329, startPoint y: 131, endPoint x: 261, endPoint y: 126, distance: 68.1
click at [261, 126] on h5 "DIKSHA SHARMA - ID: wLPFfR7s86T8Gq7tH7u4q3BVZ2P2" at bounding box center [499, 179] width 487 height 123
copy h5 "DIKSHA"
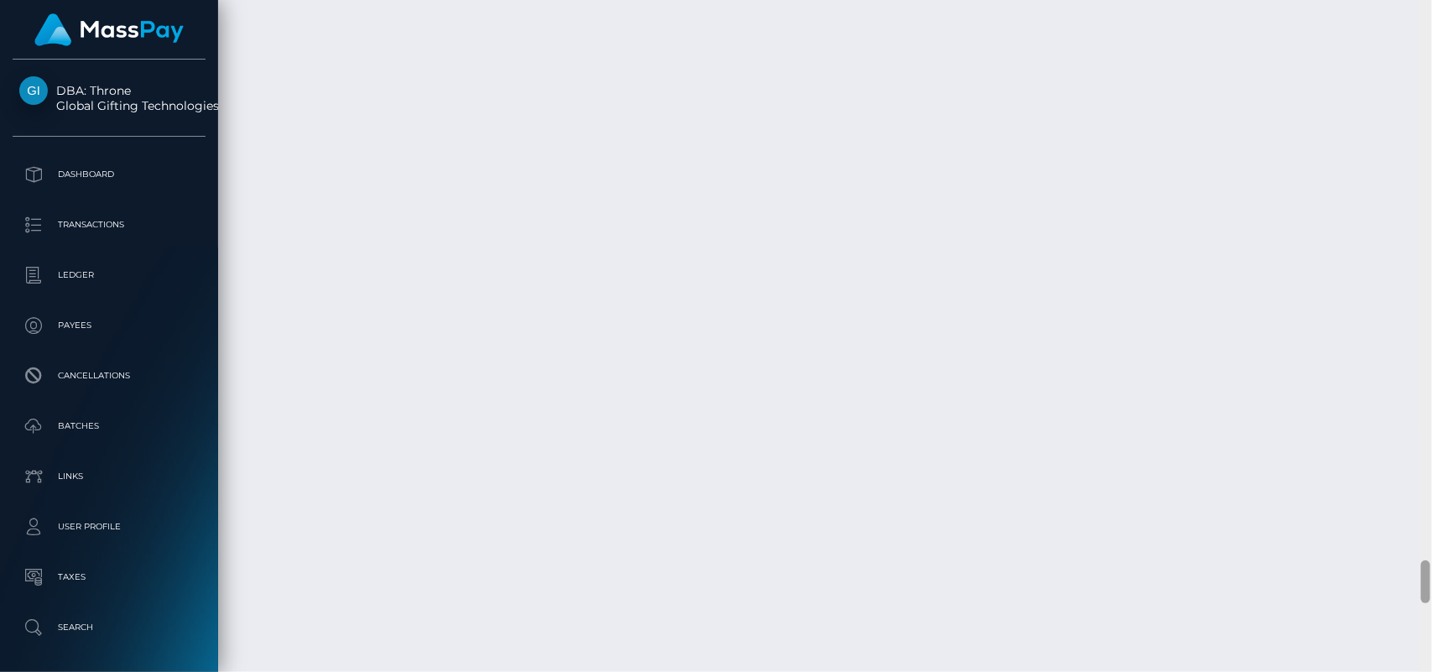
scroll to position [8726, 0]
drag, startPoint x: 1422, startPoint y: 44, endPoint x: 1431, endPoint y: 576, distance: 531.2
click at [1431, 576] on div at bounding box center [1426, 336] width 13 height 673
